Goal: Information Seeking & Learning: Find specific page/section

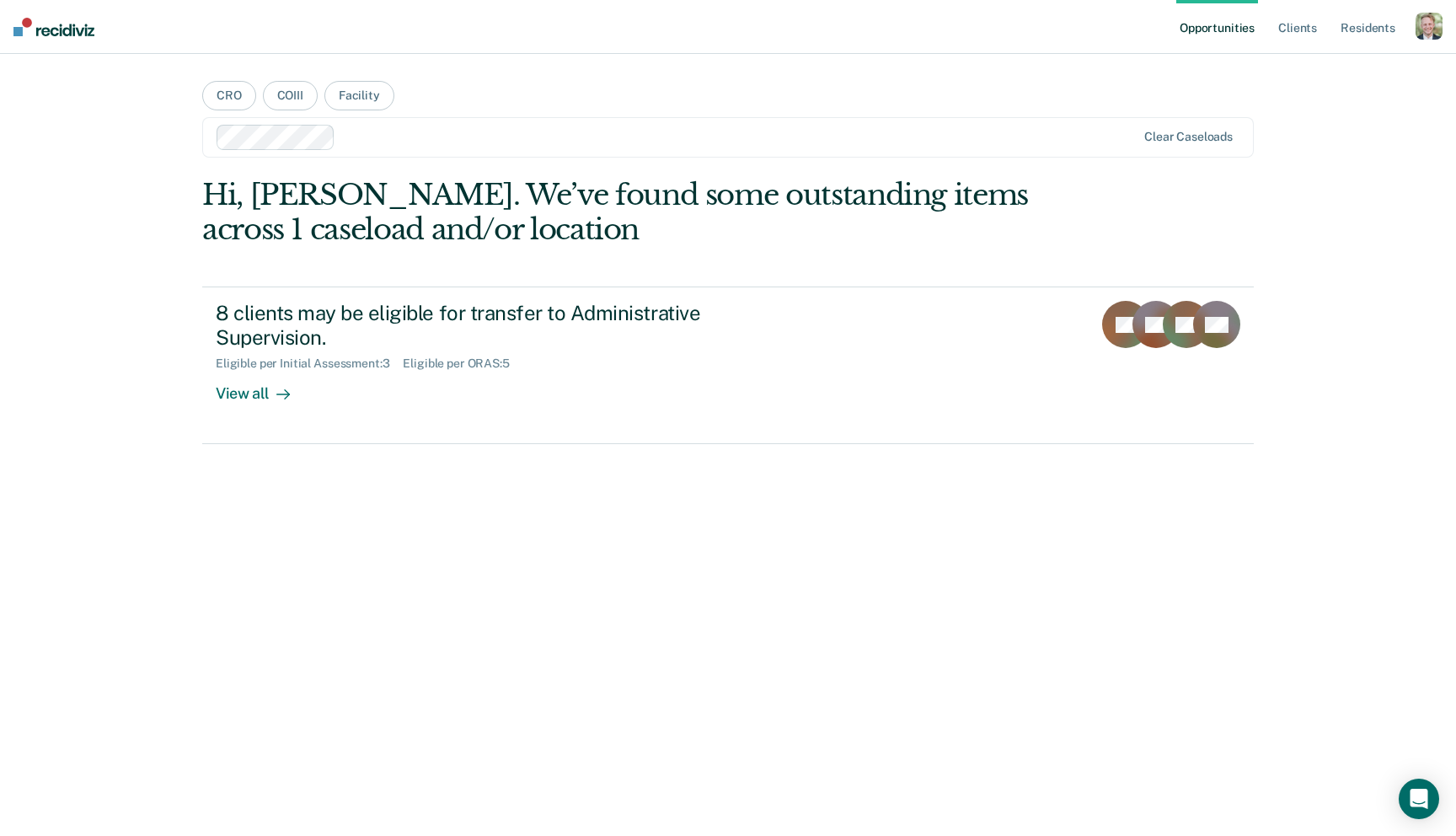
click at [1431, 28] on div "button" at bounding box center [1429, 25] width 27 height 27
click at [1361, 61] on link "Profile" at bounding box center [1361, 68] width 136 height 14
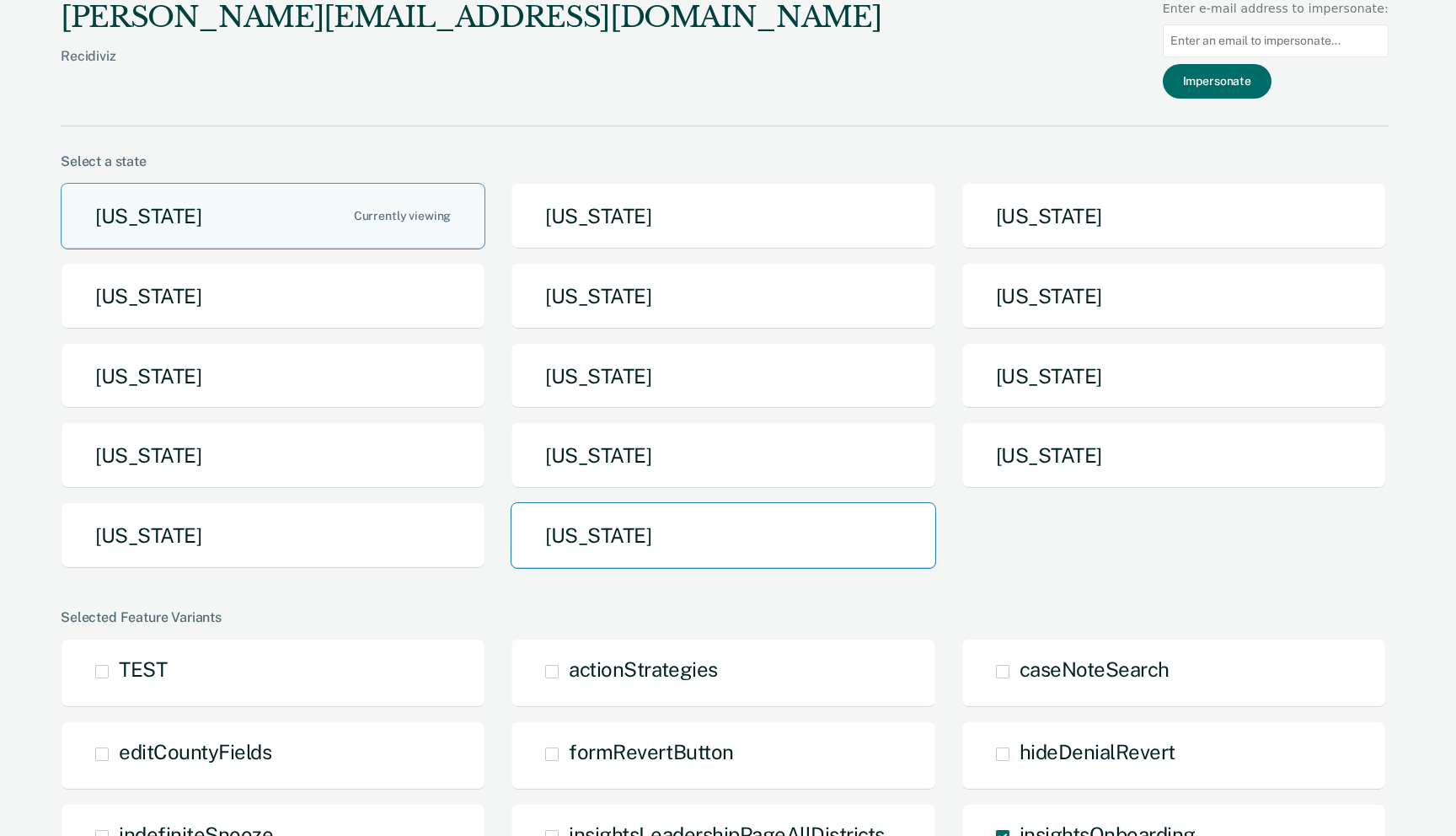
click at [718, 538] on button "[US_STATE]" at bounding box center [723, 535] width 424 height 67
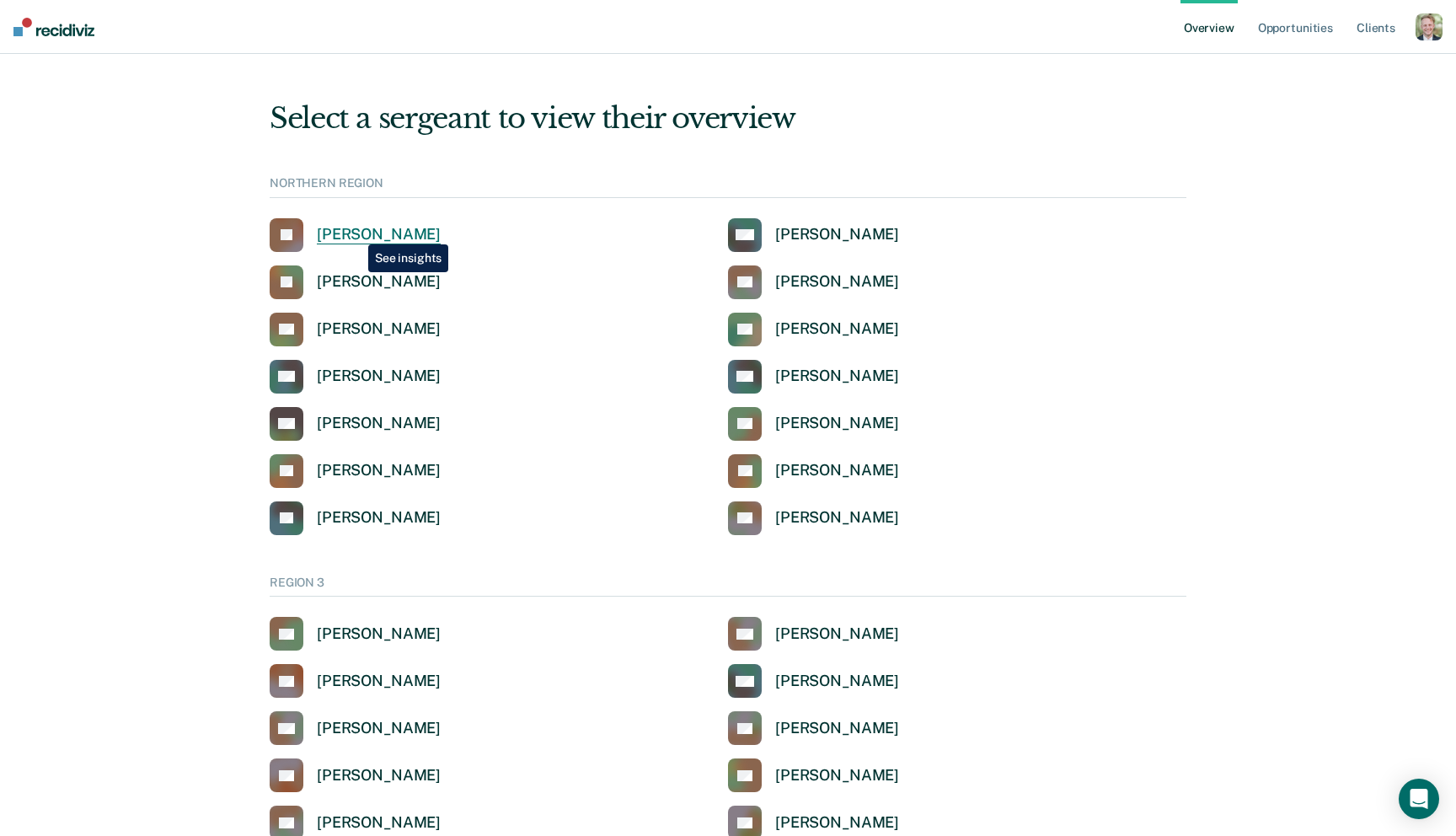
click at [355, 232] on div "[PERSON_NAME]" at bounding box center [378, 235] width 123 height 20
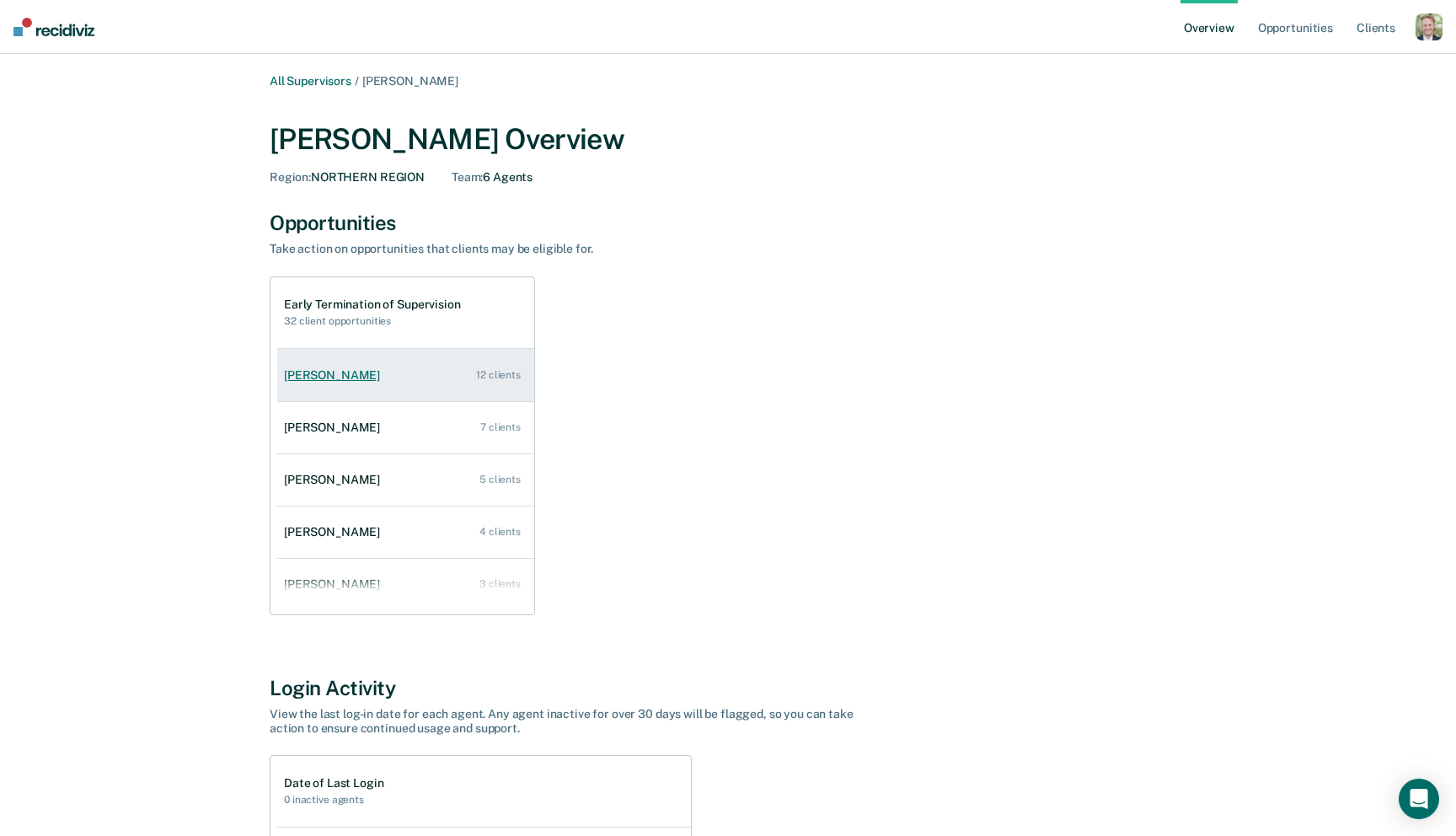
click at [353, 361] on link "[PERSON_NAME] 12 clients" at bounding box center [405, 375] width 257 height 48
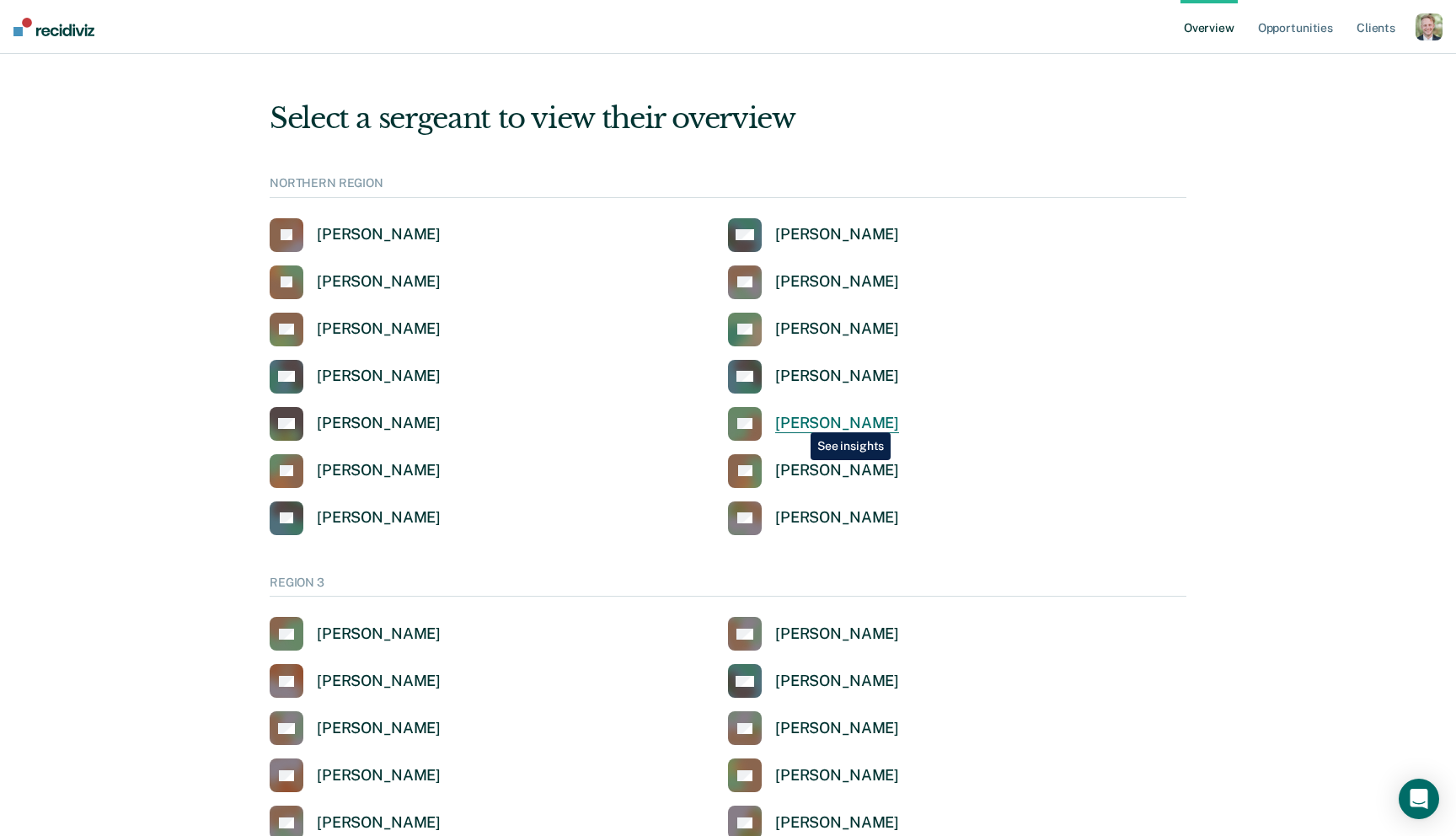
click at [797, 419] on div "[PERSON_NAME]" at bounding box center [836, 423] width 123 height 20
